Goal: Task Accomplishment & Management: Use online tool/utility

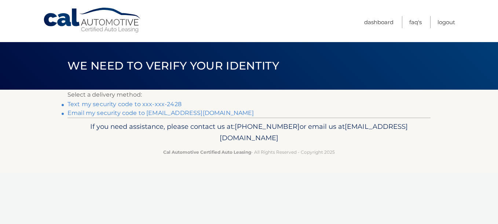
click at [85, 114] on link "Email my security code to b*******@optonline.net" at bounding box center [160, 113] width 187 height 7
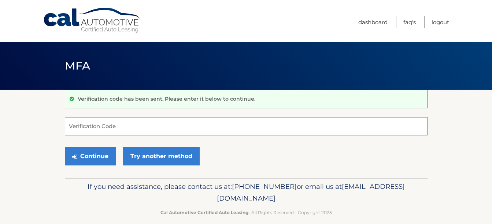
drag, startPoint x: 92, startPoint y: 125, endPoint x: 98, endPoint y: 124, distance: 6.2
click at [98, 124] on input "Verification Code" at bounding box center [246, 126] width 363 height 18
click at [115, 123] on input "Verification Code" at bounding box center [246, 126] width 363 height 18
paste input "787259"
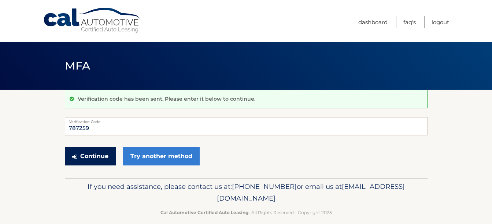
drag, startPoint x: 95, startPoint y: 157, endPoint x: 197, endPoint y: 132, distance: 105.1
click at [97, 155] on button "Continue" at bounding box center [90, 156] width 51 height 18
click at [152, 124] on input "787259" at bounding box center [246, 126] width 363 height 18
type input "787259"
click at [101, 154] on button "Continue" at bounding box center [90, 156] width 51 height 18
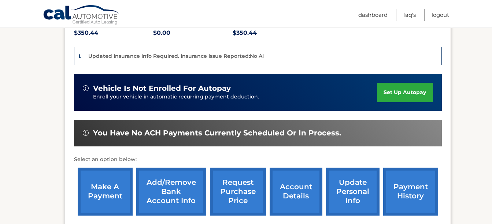
scroll to position [183, 0]
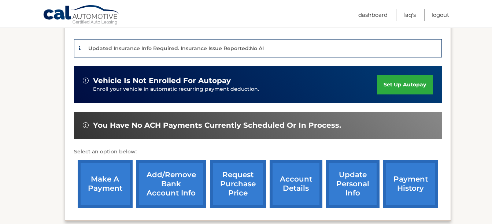
click at [106, 182] on link "make a payment" at bounding box center [105, 184] width 55 height 48
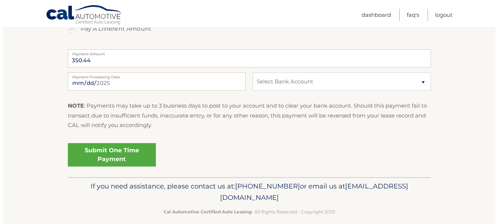
scroll to position [293, 0]
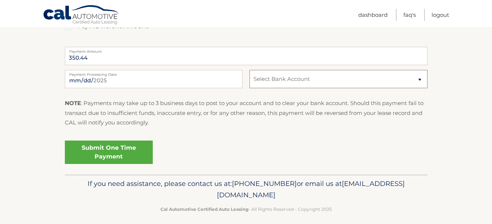
click at [315, 79] on select "Select Bank Account Checking BANK OF AMERICA, N.A. *****4675 Checking BANK OF A…" at bounding box center [339, 79] width 178 height 18
select select "ODRlZjJmZWItZGIwNS00MDYwLWE2MGMtM2EzMTkxNjY5YzMy"
click at [250, 70] on select "Select Bank Account Checking BANK OF AMERICA, N.A. *****4675 Checking BANK OF A…" at bounding box center [339, 79] width 178 height 18
click at [134, 154] on link "Submit One Time Payment" at bounding box center [109, 152] width 88 height 23
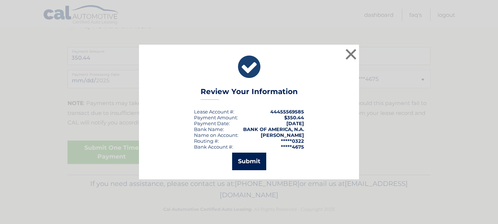
click at [255, 165] on button "Submit" at bounding box center [249, 162] width 34 height 18
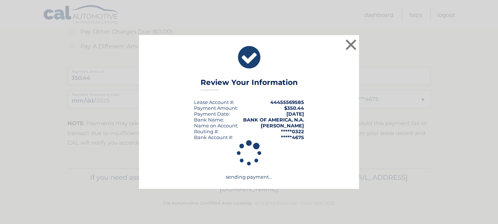
scroll to position [273, 0]
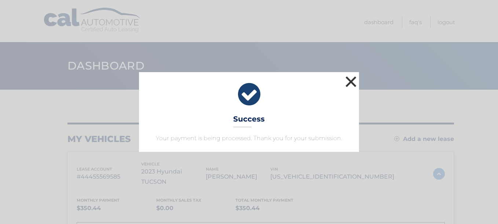
click at [352, 85] on button "×" at bounding box center [350, 81] width 15 height 15
